Goal: Book appointment/travel/reservation

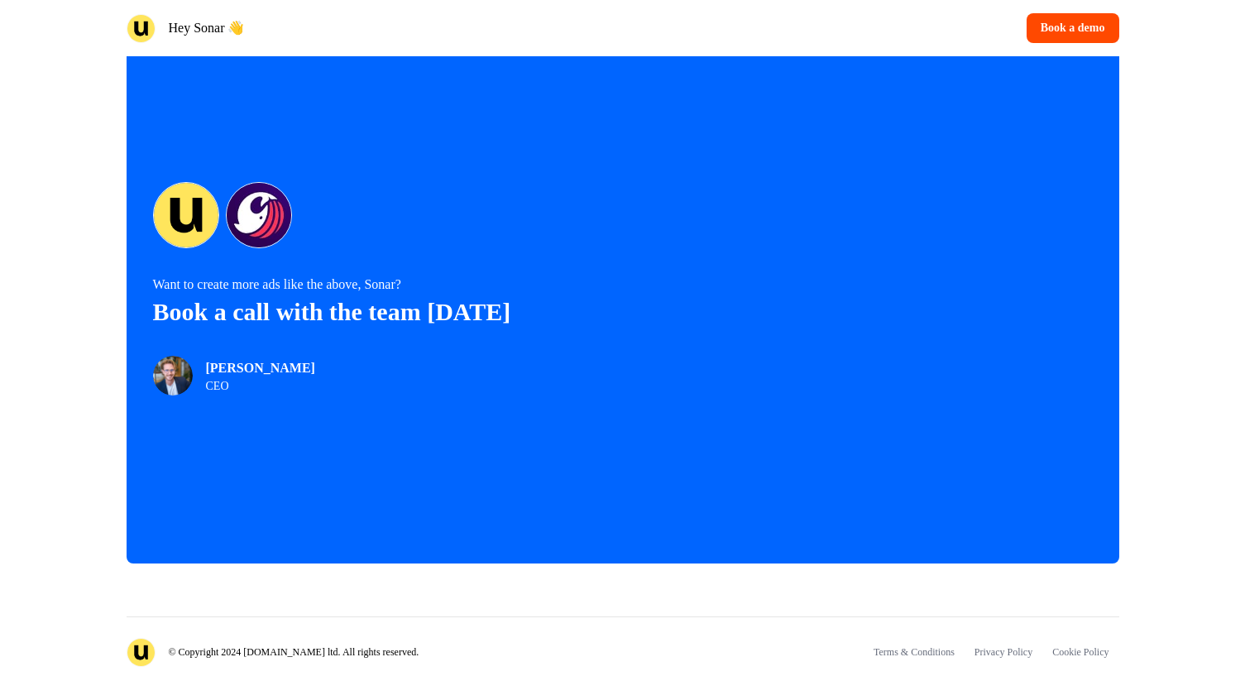
scroll to position [3506, 0]
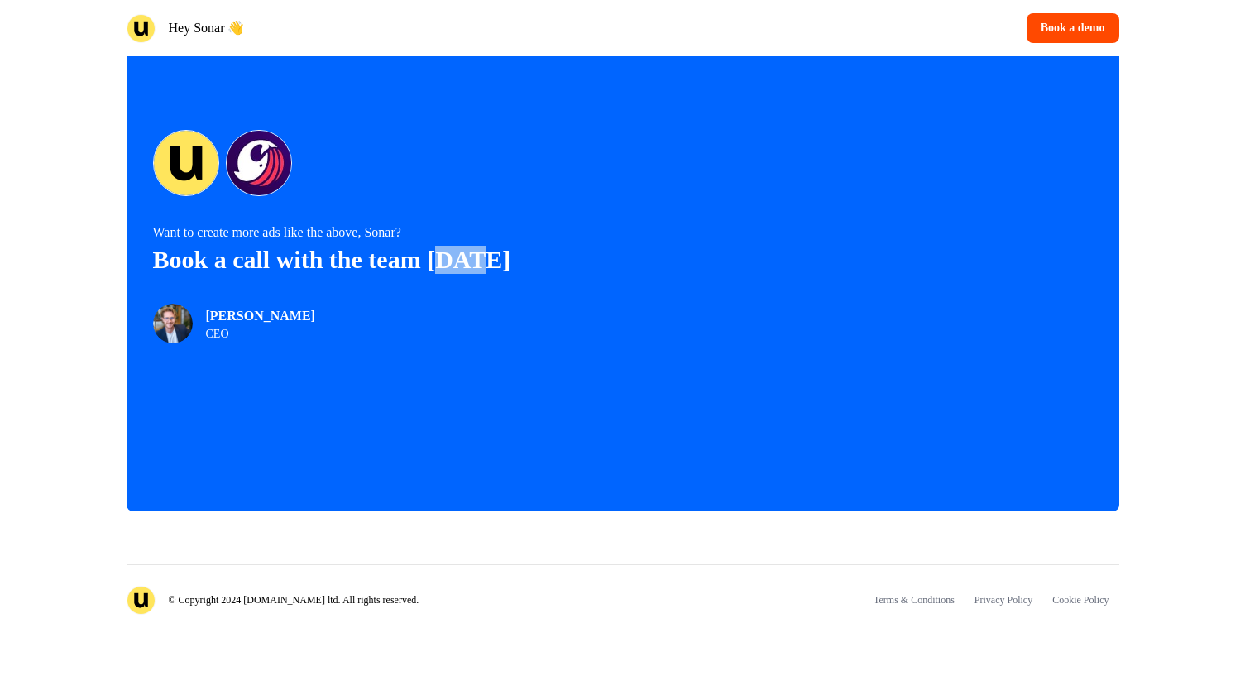
drag, startPoint x: 496, startPoint y: 273, endPoint x: 446, endPoint y: 273, distance: 50.5
click at [446, 273] on p "Book a call with the team [DATE]" at bounding box center [388, 260] width 470 height 28
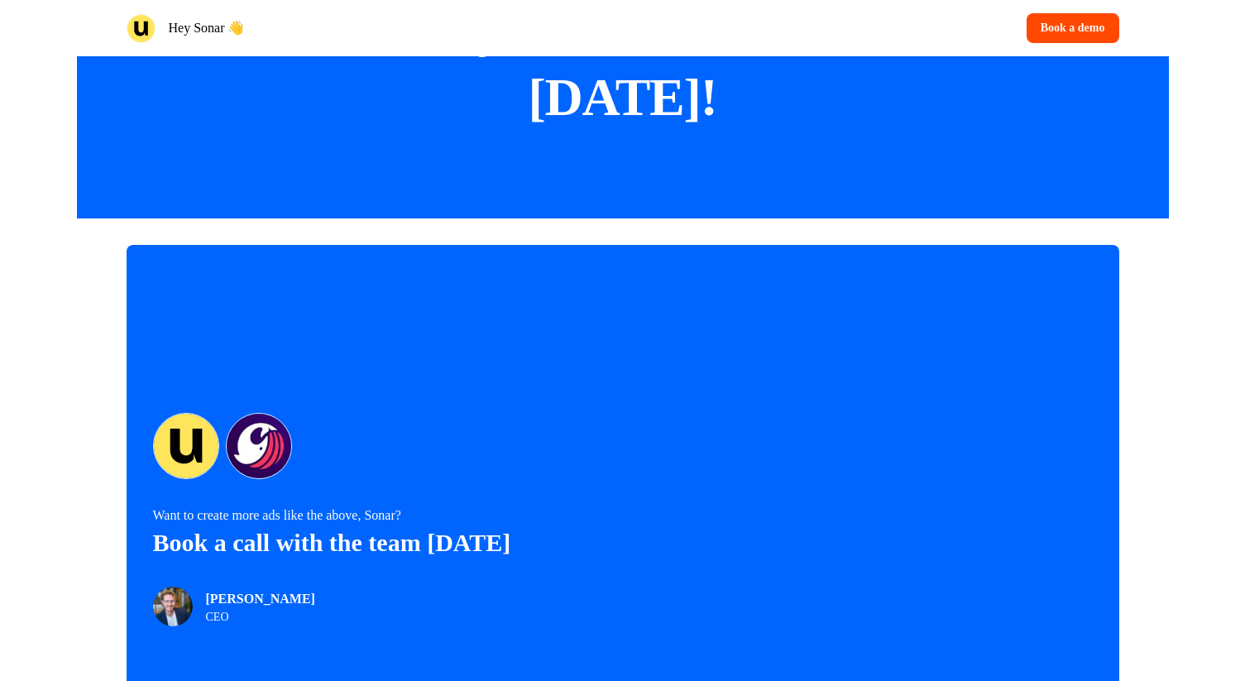
scroll to position [2998, 0]
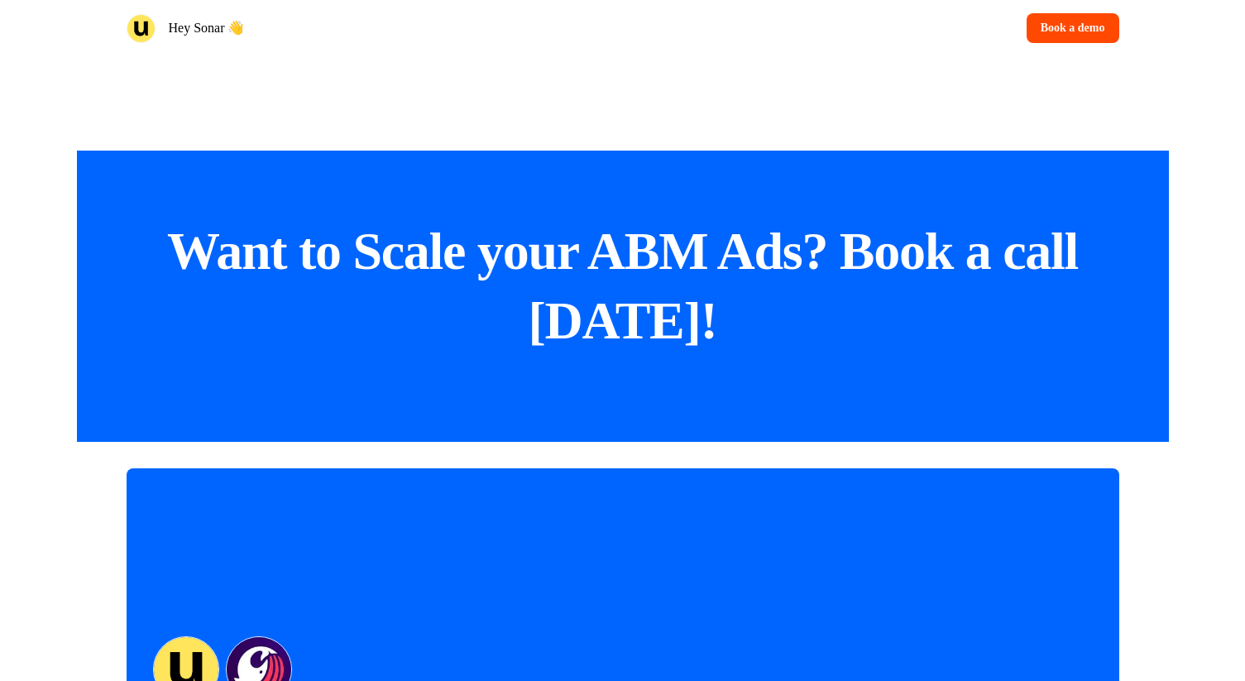
drag, startPoint x: 506, startPoint y: 261, endPoint x: 545, endPoint y: 261, distance: 38.9
click at [545, 261] on p "Want to Scale your ABM Ads? Book a call [DATE]!" at bounding box center [623, 286] width 926 height 139
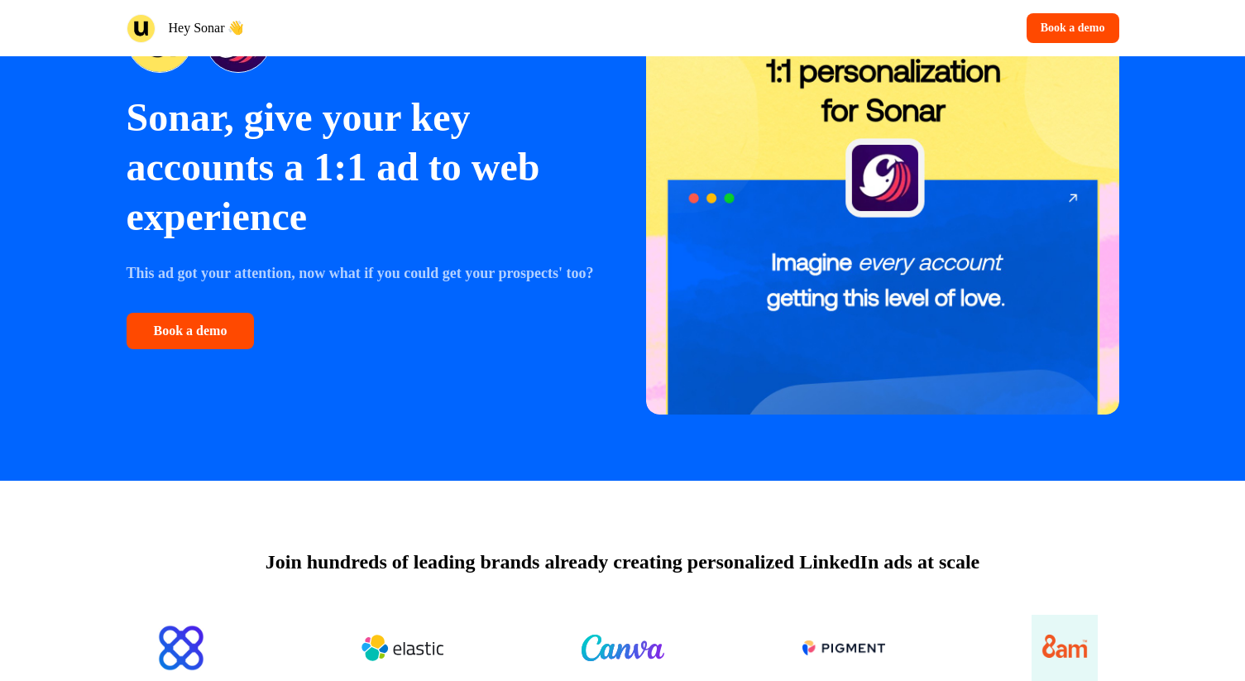
scroll to position [184, 0]
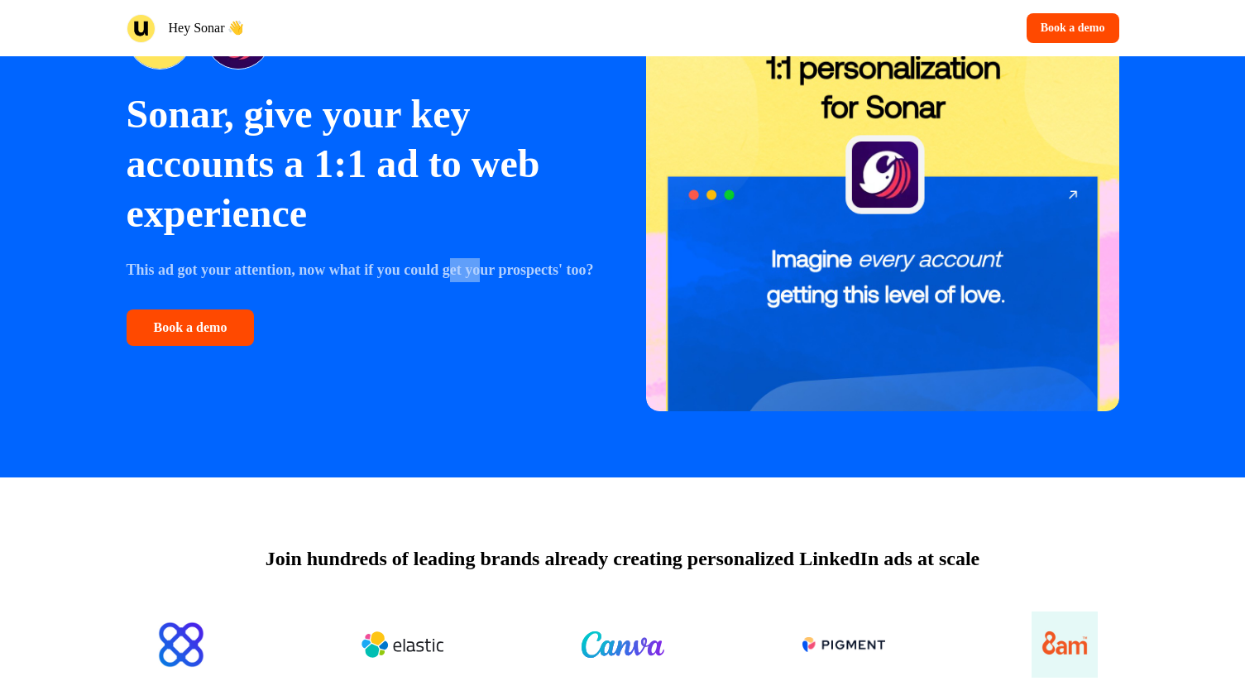
drag, startPoint x: 503, startPoint y: 258, endPoint x: 463, endPoint y: 258, distance: 39.7
click at [463, 261] on strong "This ad got your attention, now what if you could get your prospects' too?" at bounding box center [360, 269] width 467 height 17
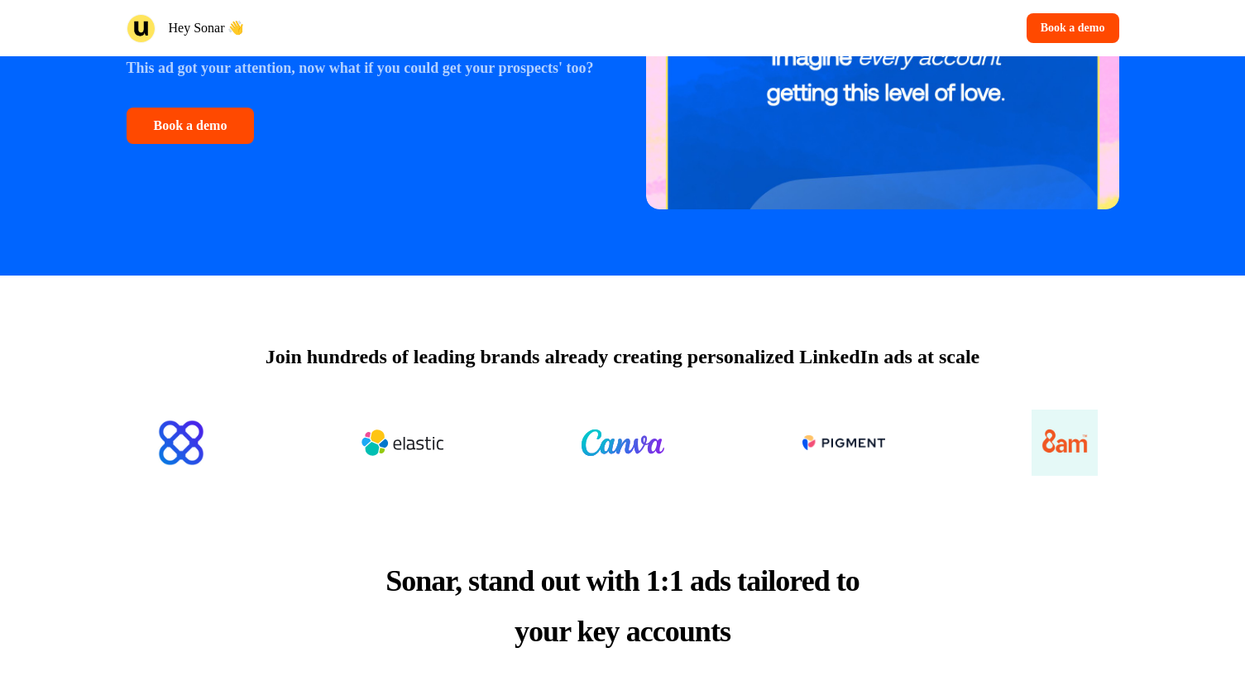
scroll to position [525, 0]
